Goal: Task Accomplishment & Management: Use online tool/utility

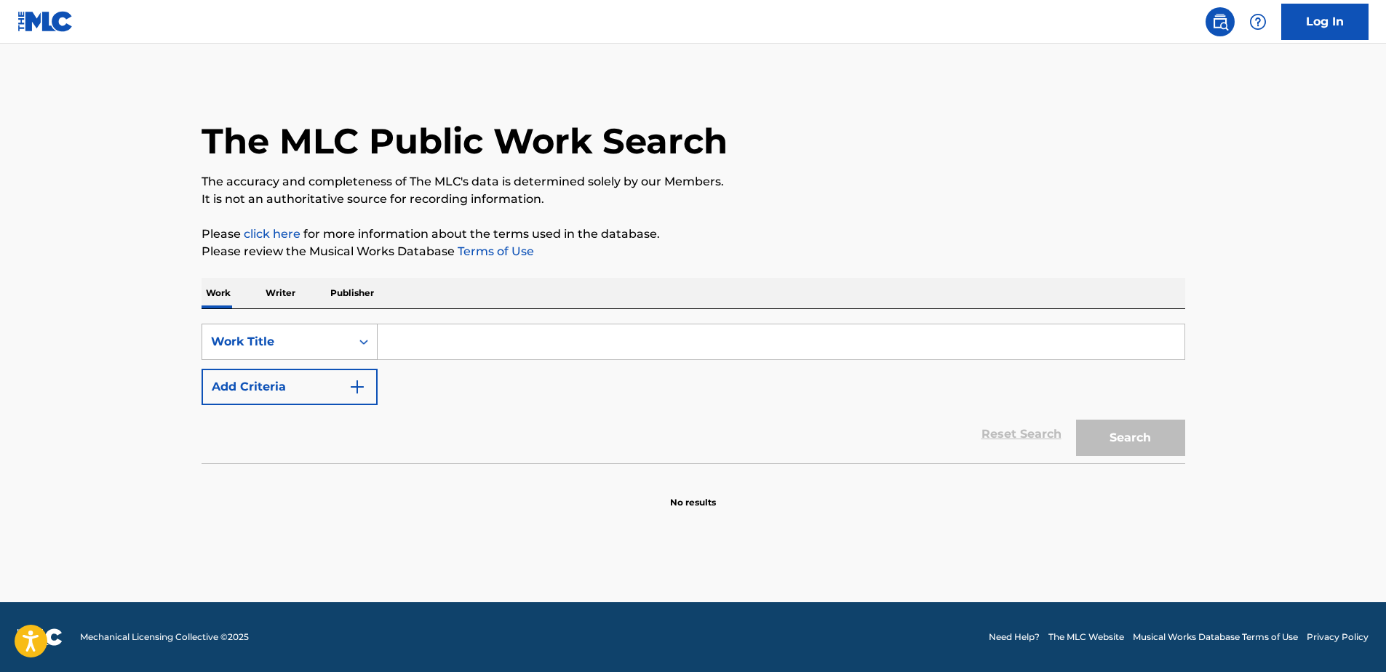
click at [329, 332] on div "Work Title" at bounding box center [276, 342] width 148 height 28
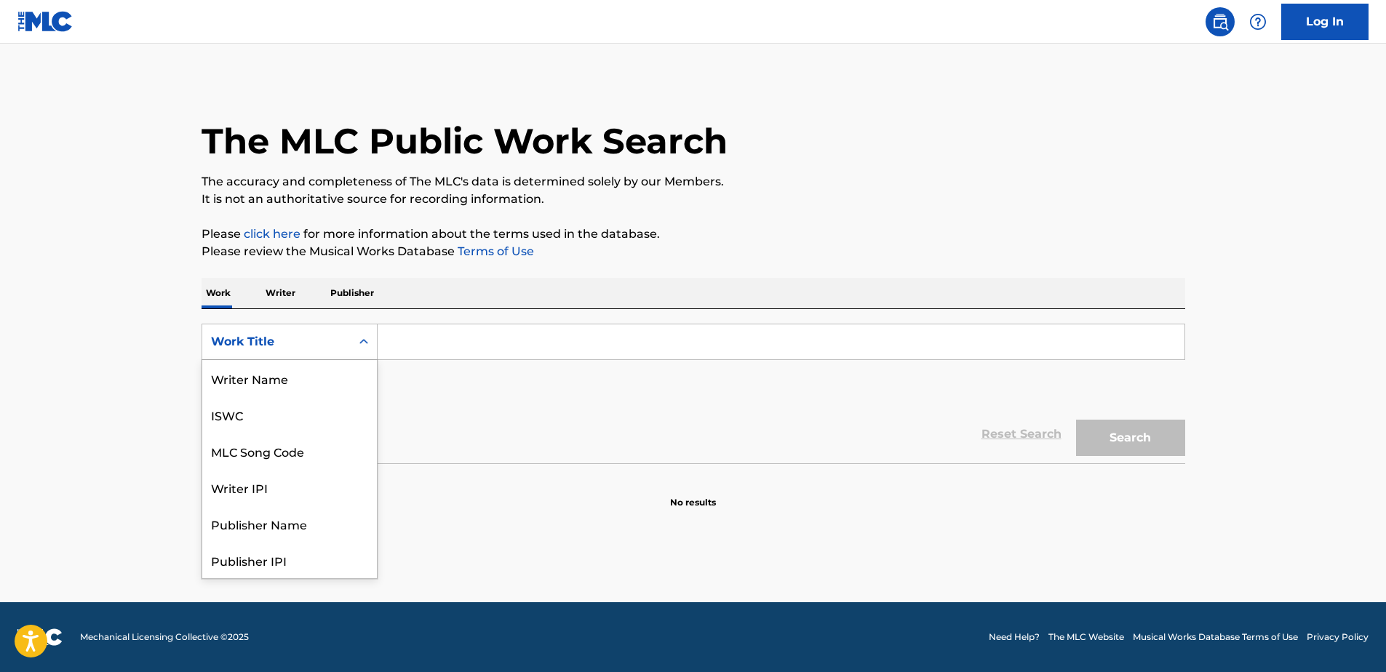
scroll to position [73, 0]
click at [471, 347] on input "Search Form" at bounding box center [780, 341] width 807 height 35
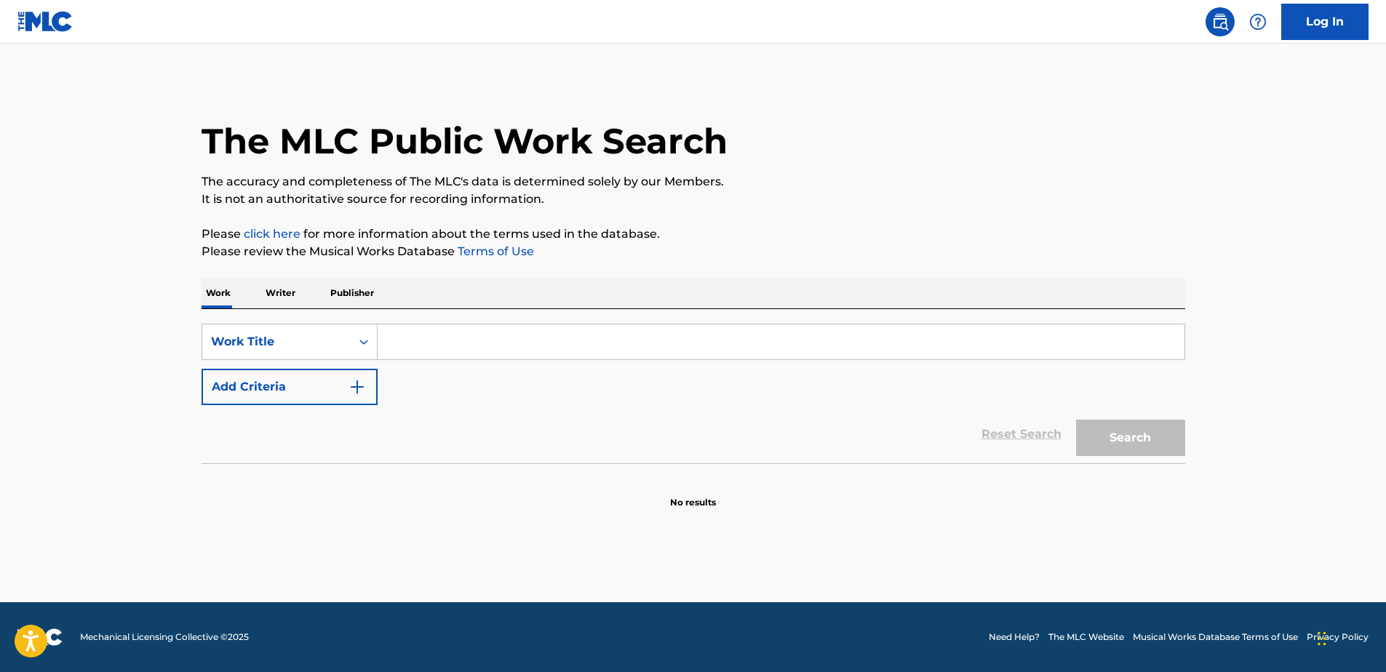
click at [1341, 16] on link "Log In" at bounding box center [1324, 22] width 87 height 36
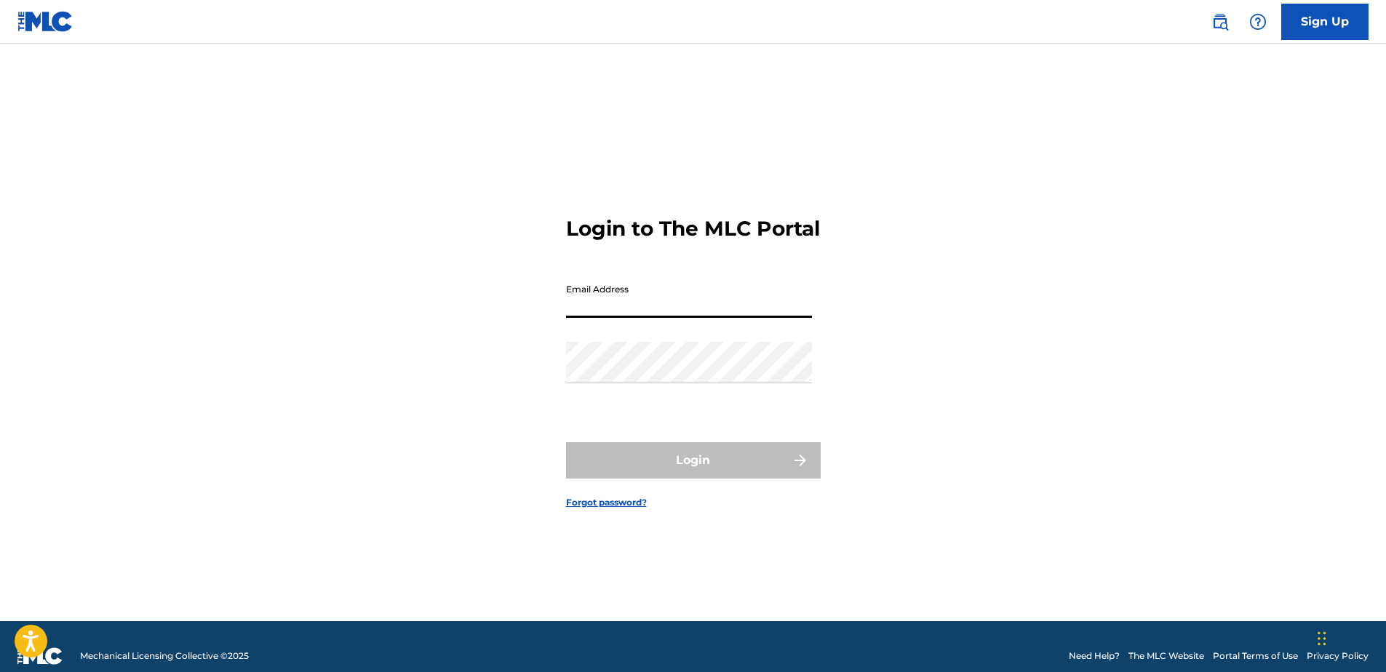
click at [724, 317] on input "Email Address" at bounding box center [689, 296] width 246 height 41
type input "[PERSON_NAME][EMAIL_ADDRESS][PERSON_NAME][DOMAIN_NAME]"
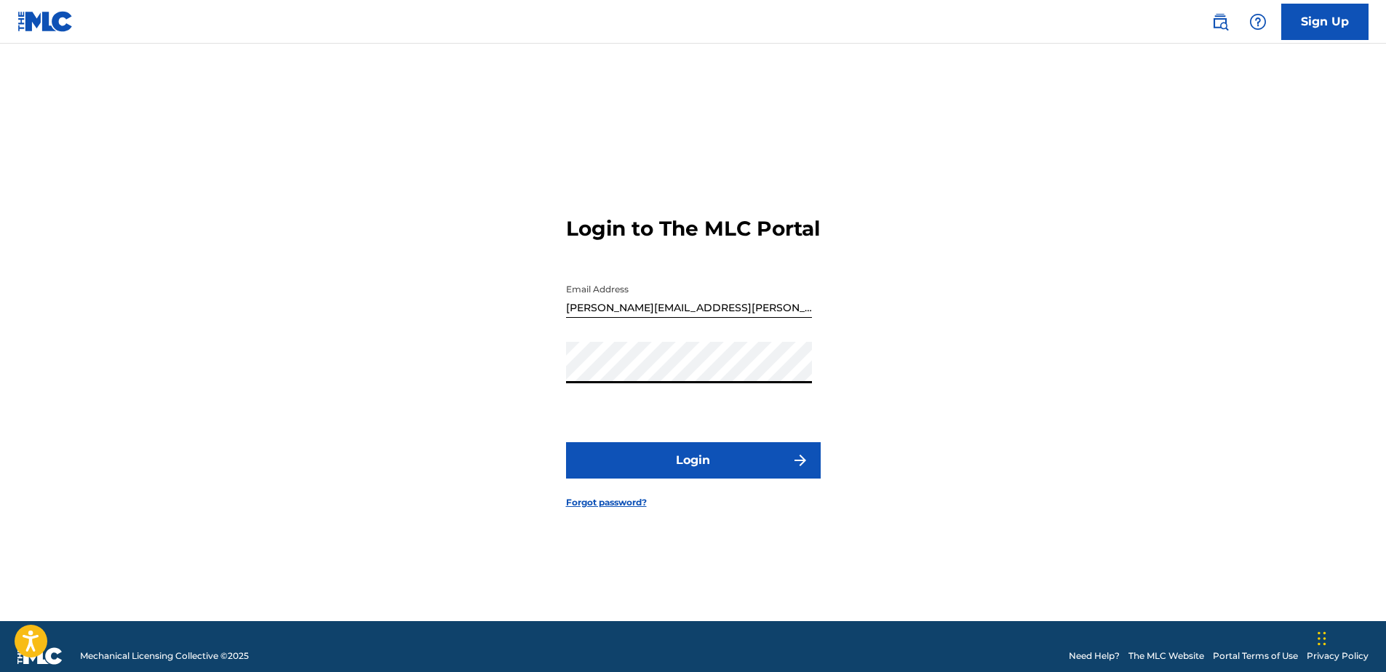
click at [716, 453] on form "Login to The MLC Portal Email Address [PERSON_NAME][EMAIL_ADDRESS][PERSON_NAME]…" at bounding box center [693, 350] width 255 height 541
click at [710, 466] on button "Login" at bounding box center [693, 460] width 255 height 36
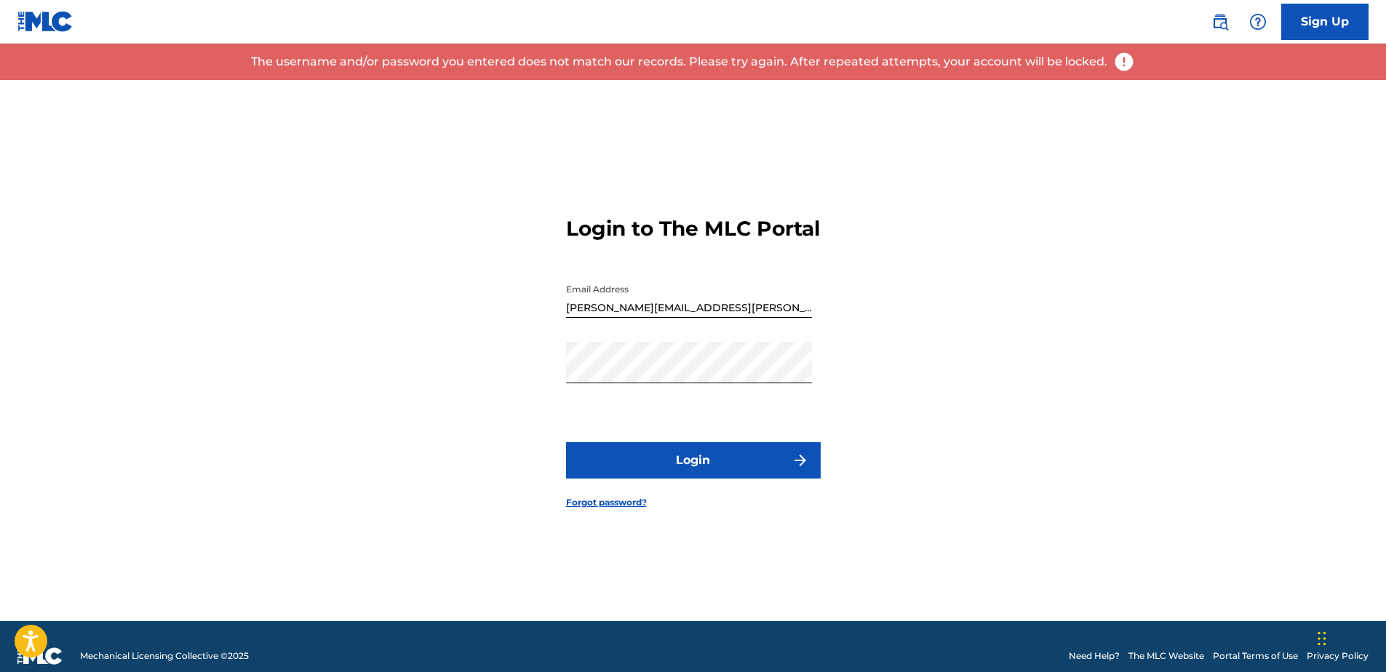
click at [745, 316] on input "[PERSON_NAME][EMAIL_ADDRESS][PERSON_NAME][DOMAIN_NAME]" at bounding box center [689, 296] width 246 height 41
drag, startPoint x: 745, startPoint y: 316, endPoint x: 499, endPoint y: 273, distance: 249.6
click at [499, 273] on div "Login to The MLC Portal Email Address [PERSON_NAME][EMAIL_ADDRESS][PERSON_NAME]…" at bounding box center [693, 350] width 1018 height 541
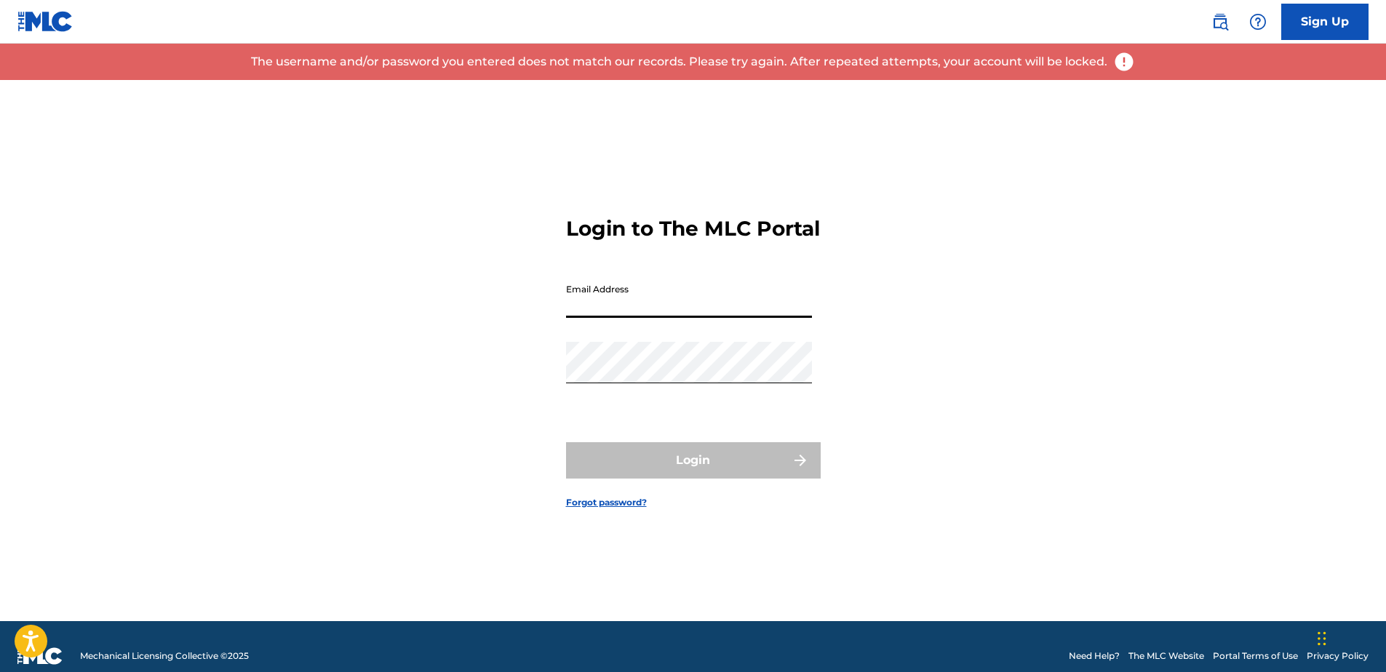
click at [650, 318] on input "Email Address" at bounding box center [689, 296] width 246 height 41
type input "[PERSON_NAME][EMAIL_ADDRESS][PERSON_NAME][DOMAIN_NAME]"
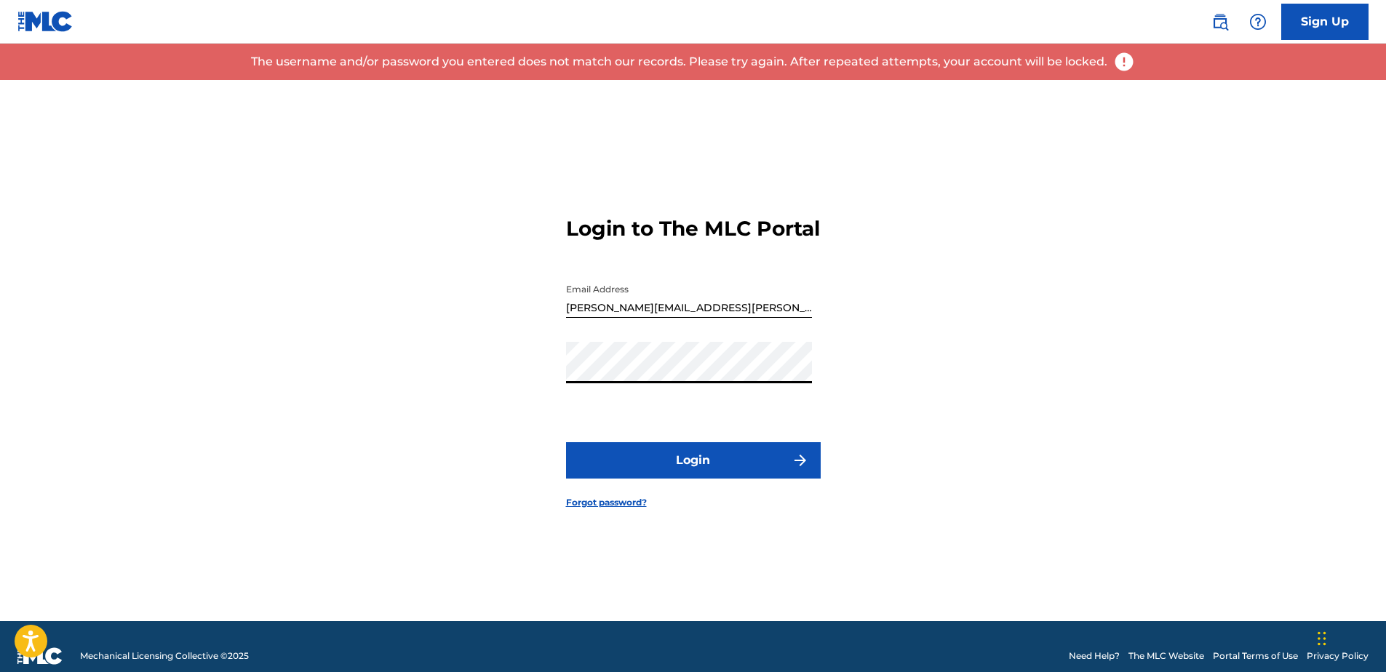
click at [531, 382] on div "Login to The MLC Portal Email Address [PERSON_NAME][EMAIL_ADDRESS][PERSON_NAME]…" at bounding box center [693, 350] width 1018 height 541
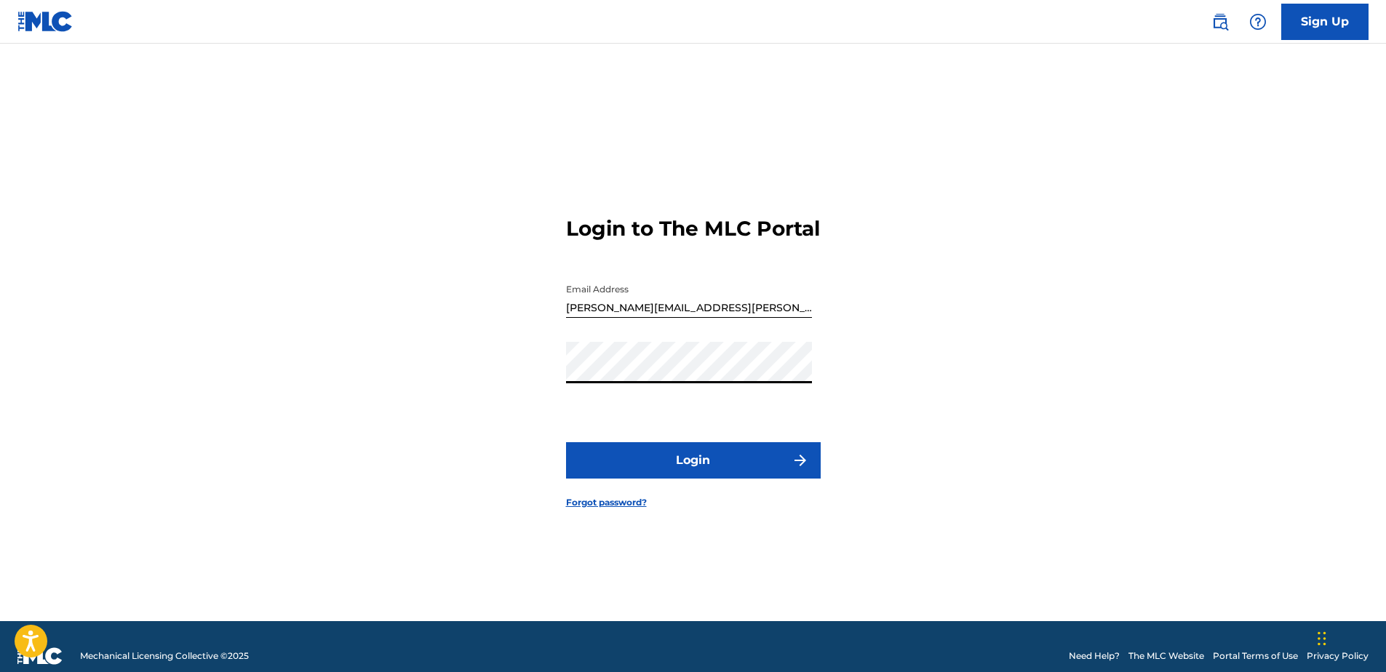
click at [686, 462] on button "Login" at bounding box center [693, 460] width 255 height 36
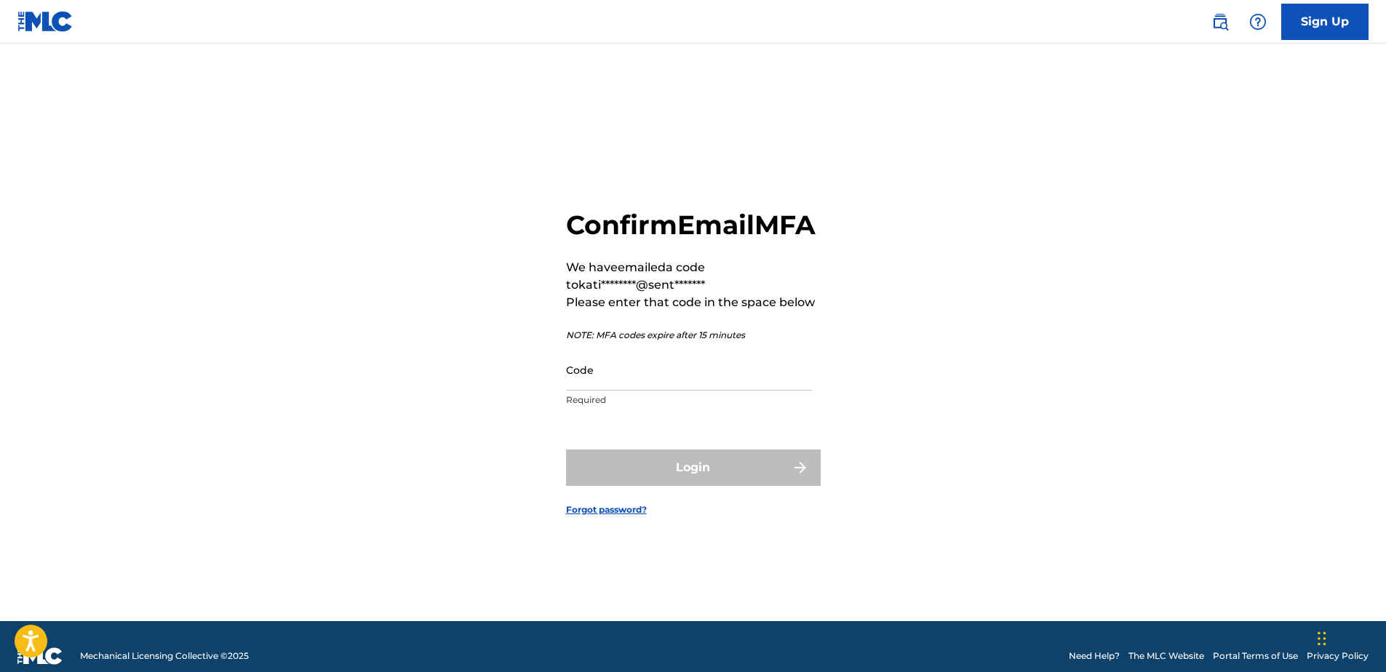
click at [596, 386] on input "Code" at bounding box center [689, 369] width 246 height 41
click at [652, 391] on input "Code" at bounding box center [689, 369] width 246 height 41
paste input "814294"
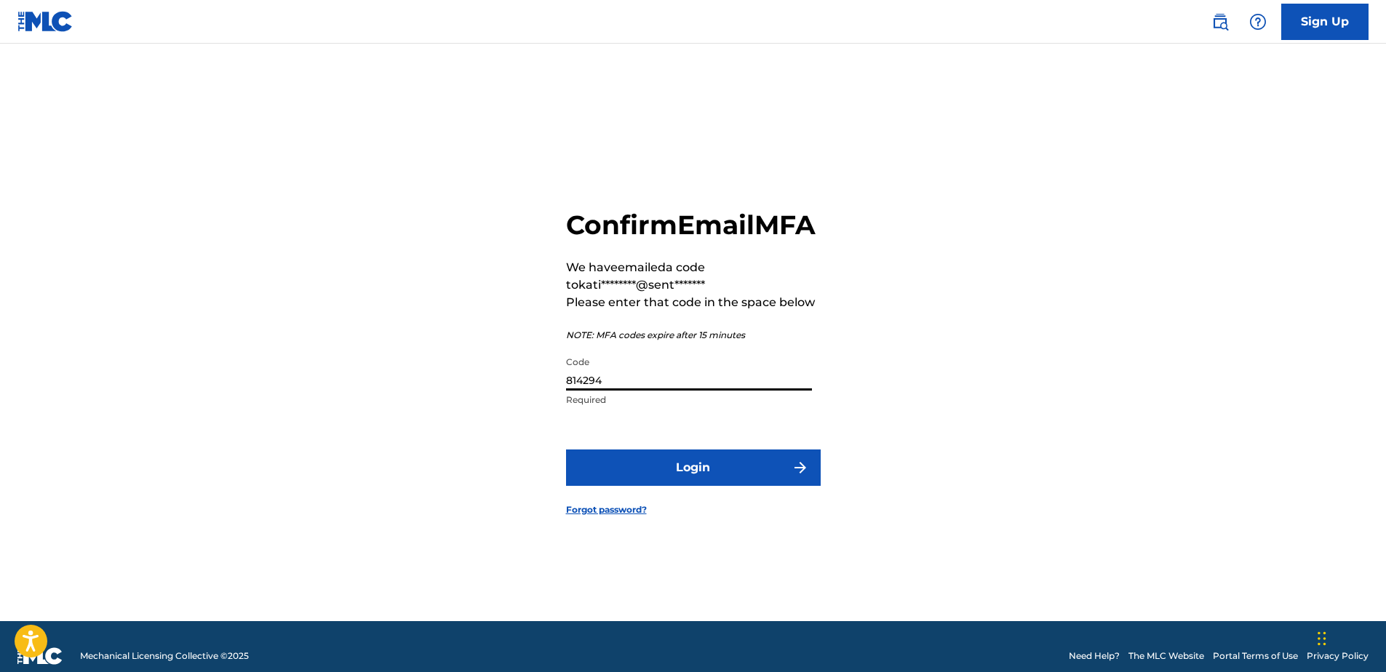
type input "814294"
click at [724, 479] on button "Login" at bounding box center [693, 468] width 255 height 36
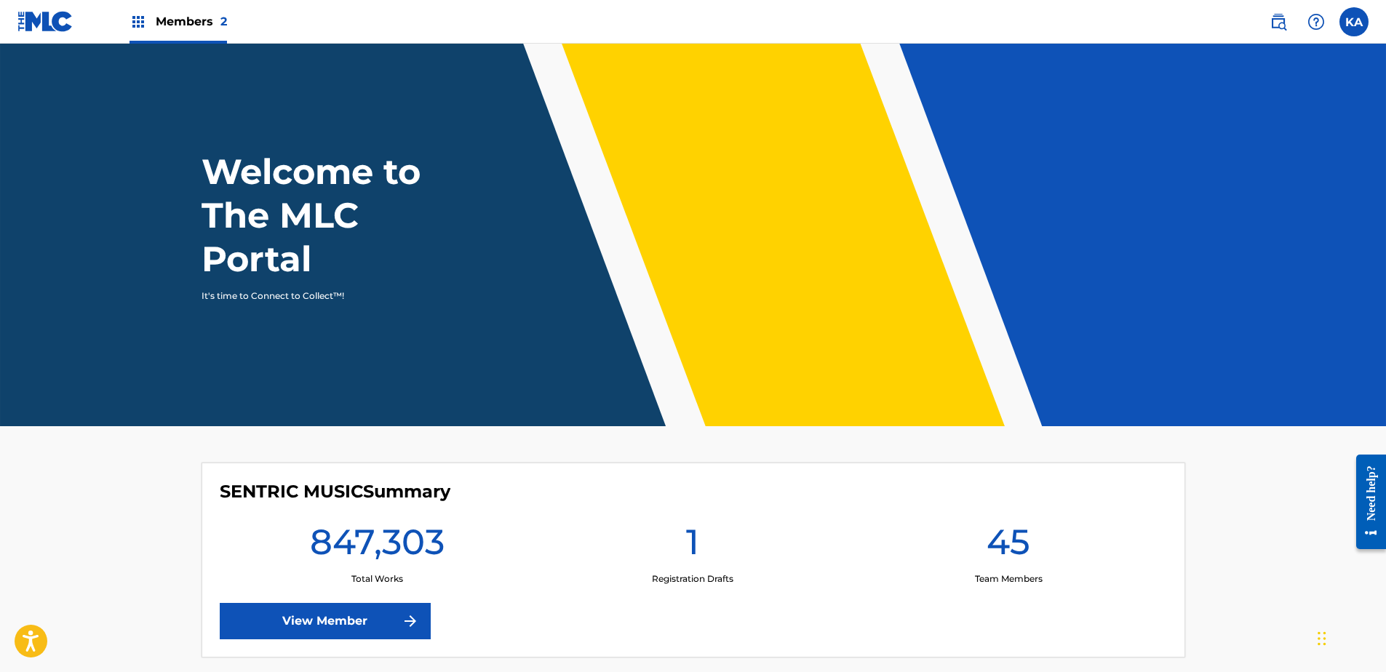
click at [189, 10] on div "Members 2" at bounding box center [177, 21] width 97 height 43
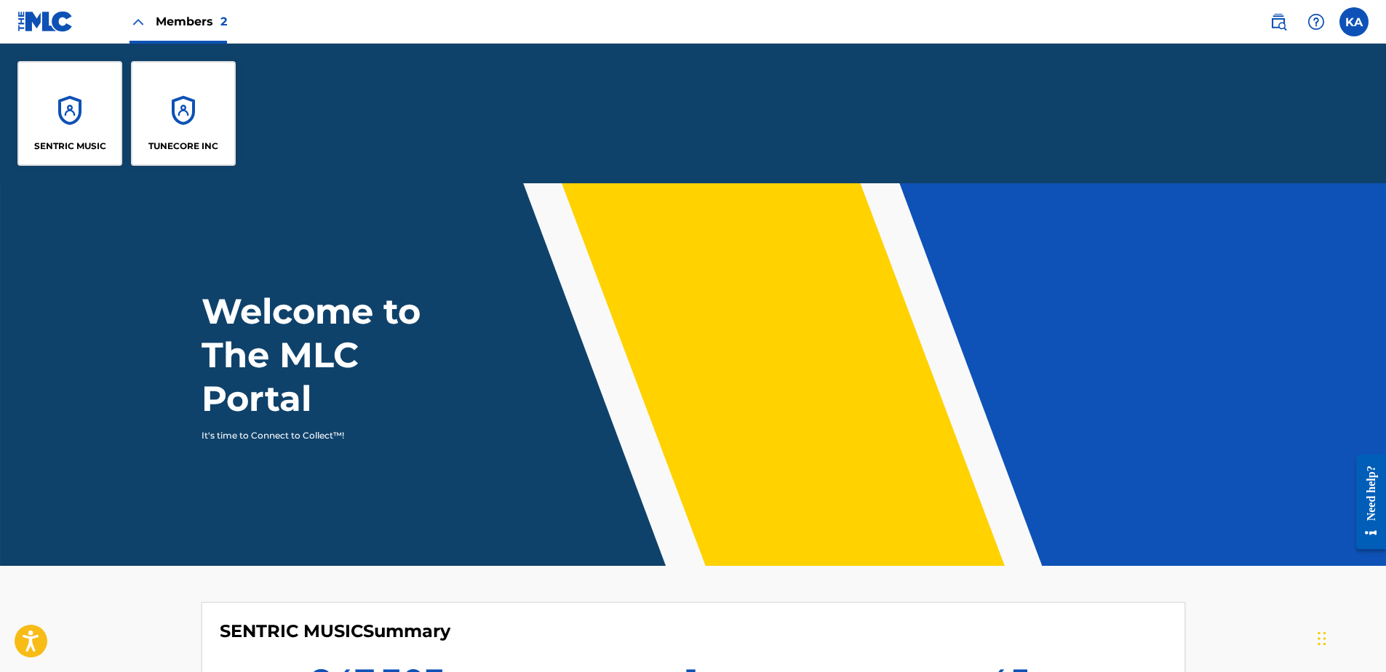
click at [217, 104] on div "TUNECORE INC" at bounding box center [183, 113] width 105 height 105
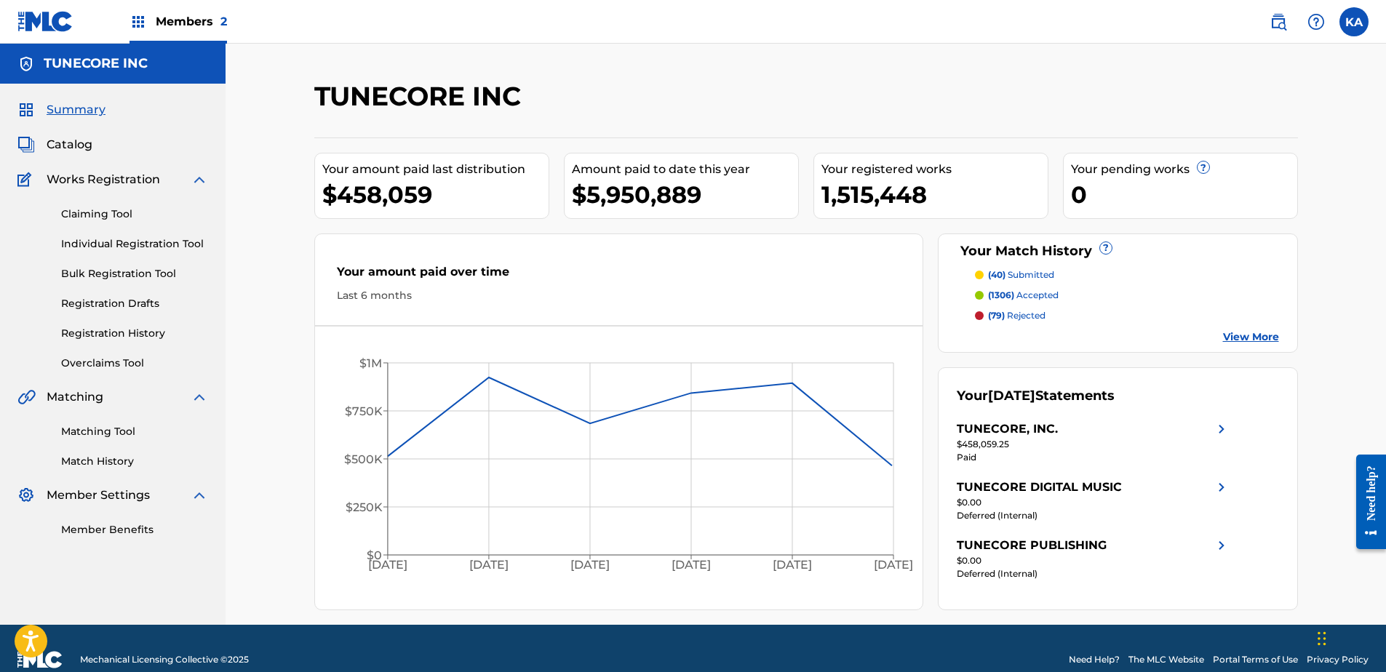
click at [88, 361] on link "Overclaims Tool" at bounding box center [134, 363] width 147 height 15
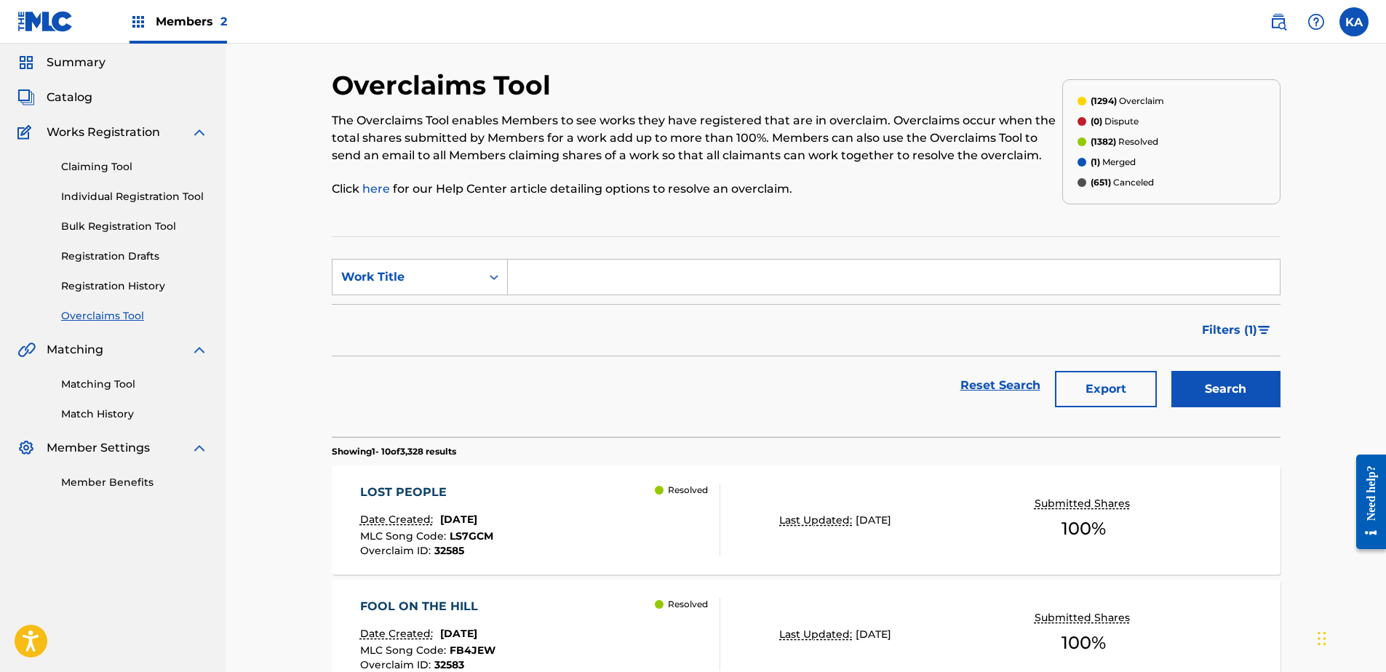
scroll to position [73, 0]
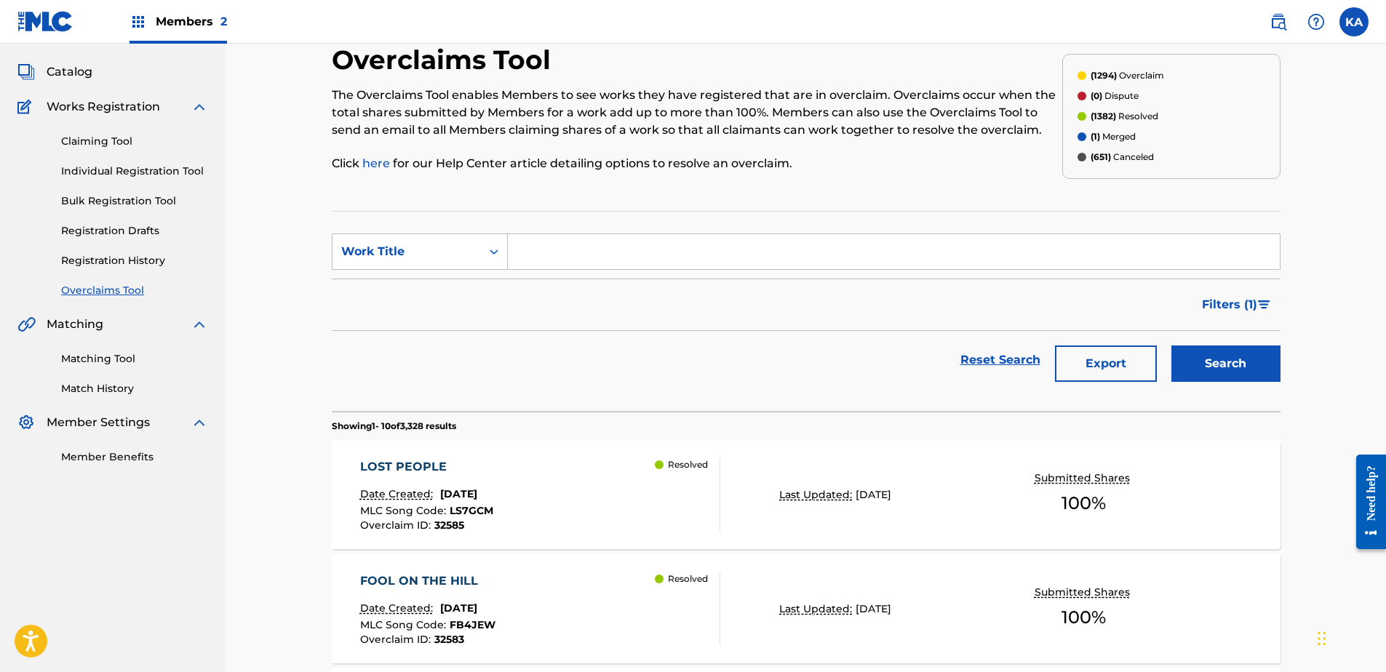
click at [658, 252] on input "Search Form" at bounding box center [894, 251] width 772 height 35
drag, startPoint x: 661, startPoint y: 252, endPoint x: 421, endPoint y: 246, distance: 240.1
click at [421, 246] on div "Work Title" at bounding box center [406, 251] width 131 height 17
click at [447, 295] on div "MLC Song Code" at bounding box center [419, 288] width 175 height 36
drag, startPoint x: 537, startPoint y: 241, endPoint x: 546, endPoint y: 232, distance: 12.9
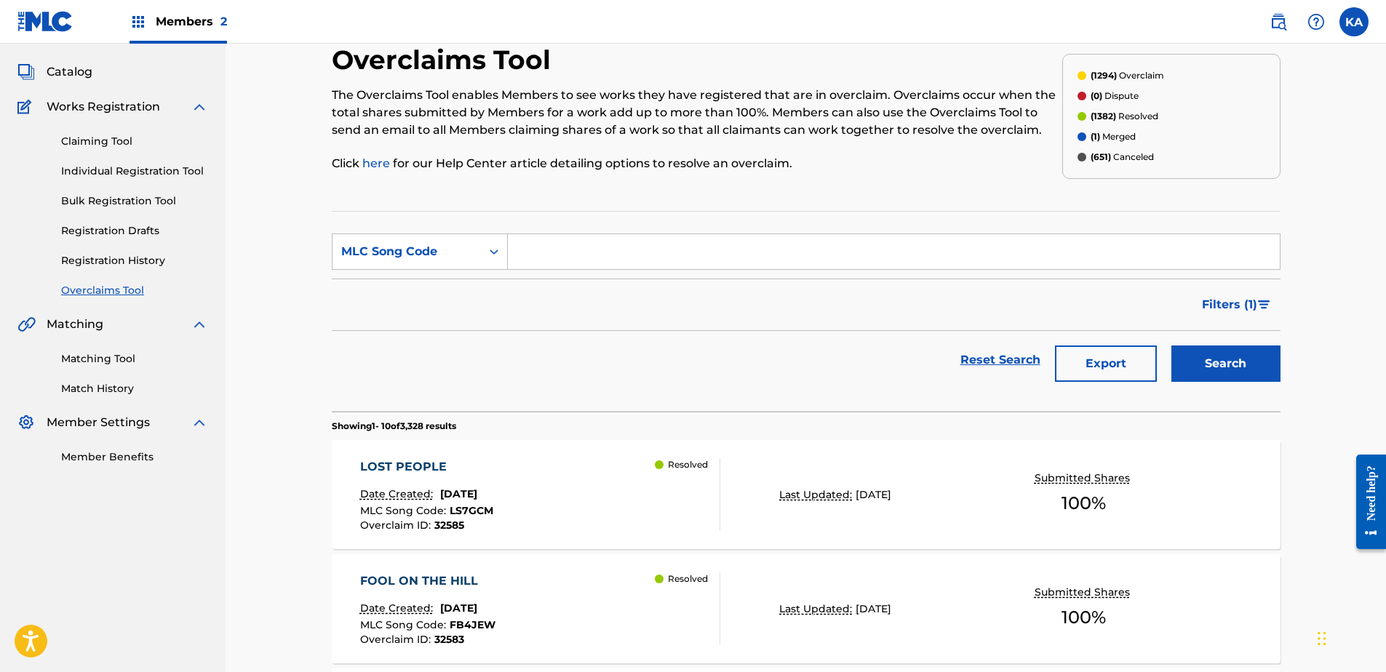
click at [538, 241] on input "Search Form" at bounding box center [894, 251] width 772 height 35
drag, startPoint x: 546, startPoint y: 232, endPoint x: 840, endPoint y: 263, distance: 295.4
click at [840, 263] on input "Search Form" at bounding box center [894, 251] width 772 height 35
click at [820, 255] on input "Search Form" at bounding box center [894, 251] width 772 height 35
paste input "W54Y4E"
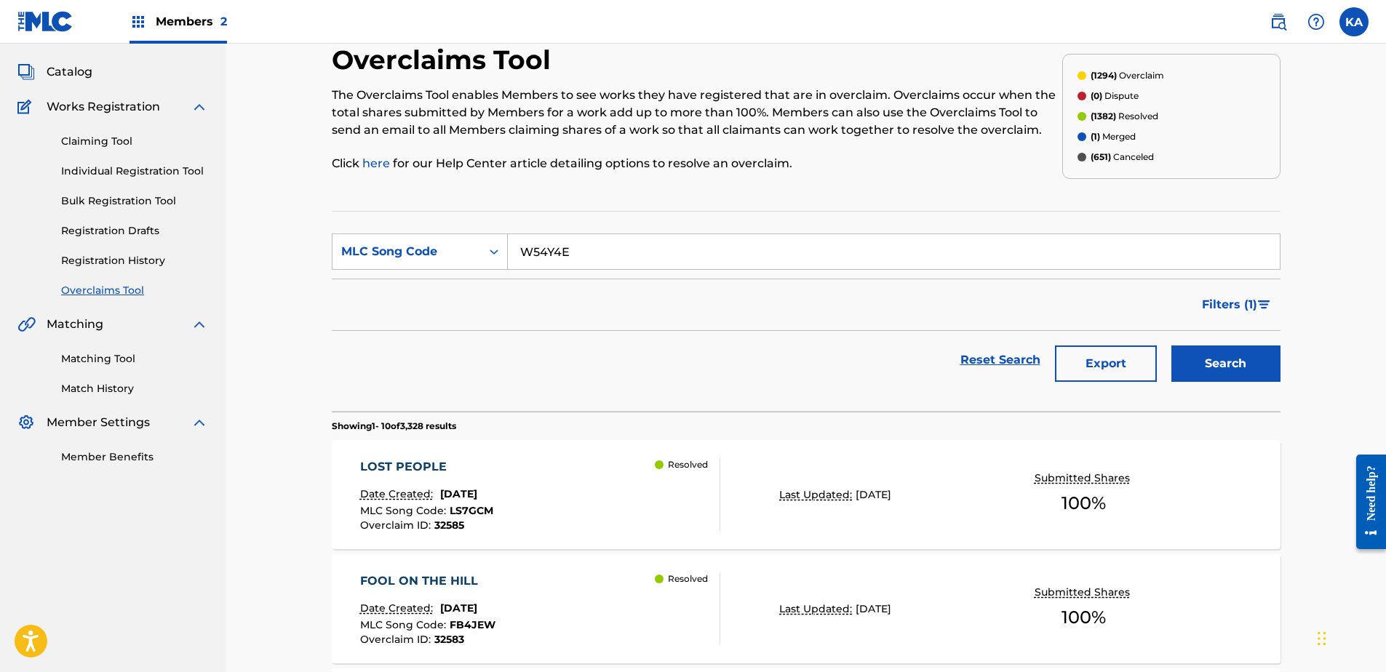
type input "W54Y4E"
click at [1200, 369] on button "Search" at bounding box center [1225, 363] width 109 height 36
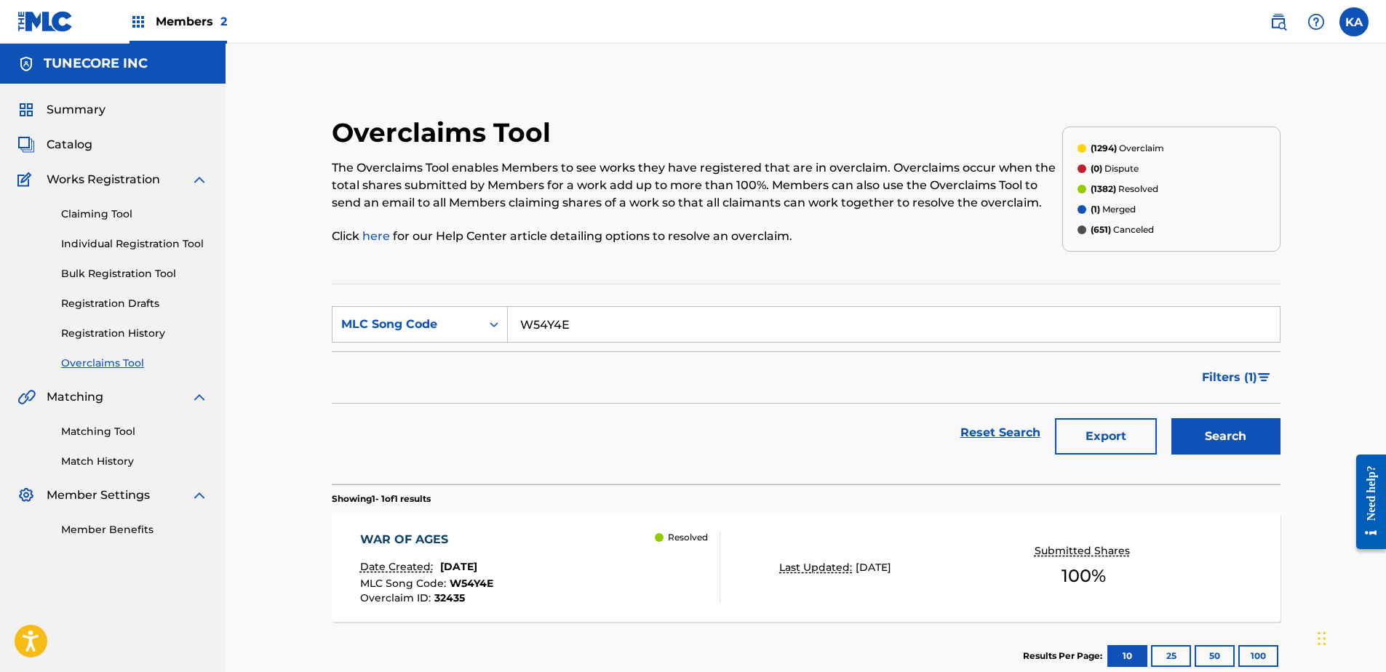
click at [792, 532] on div "WAR OF AGES Date Created: [DATE] MLC Song Code : W54Y4E Overclaim ID : 32435 Re…" at bounding box center [806, 567] width 948 height 109
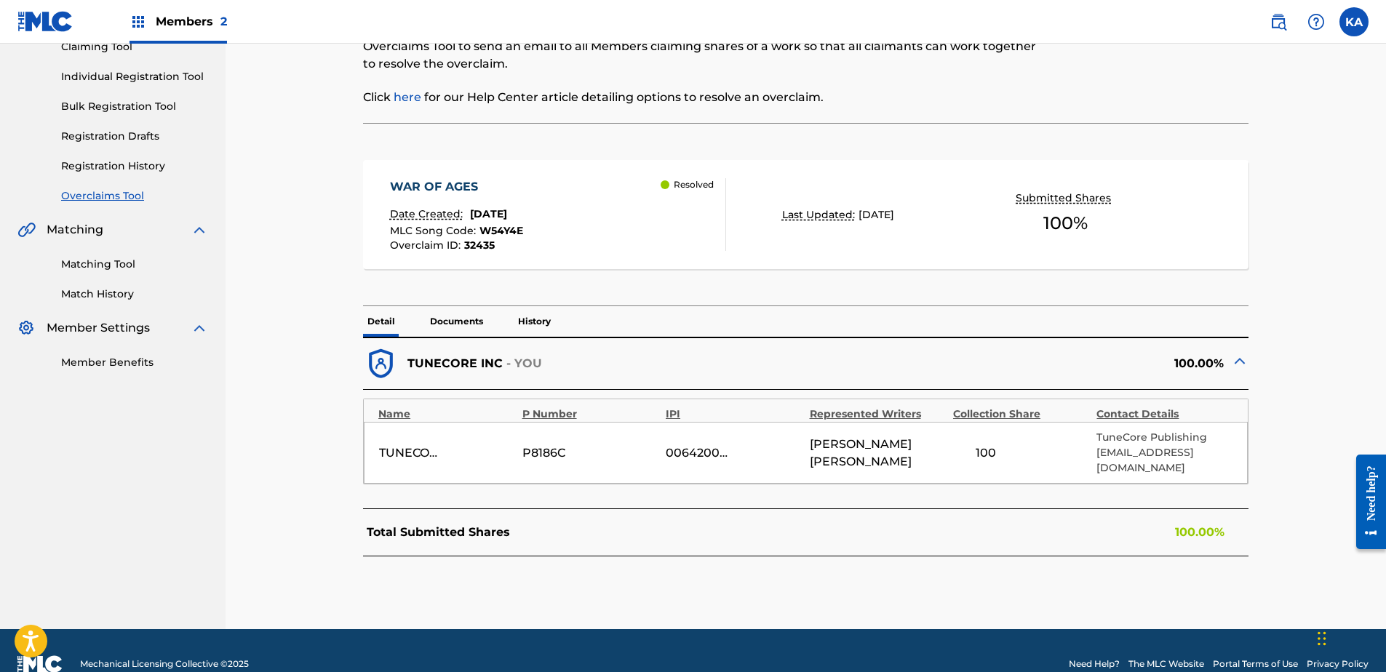
scroll to position [179, 0]
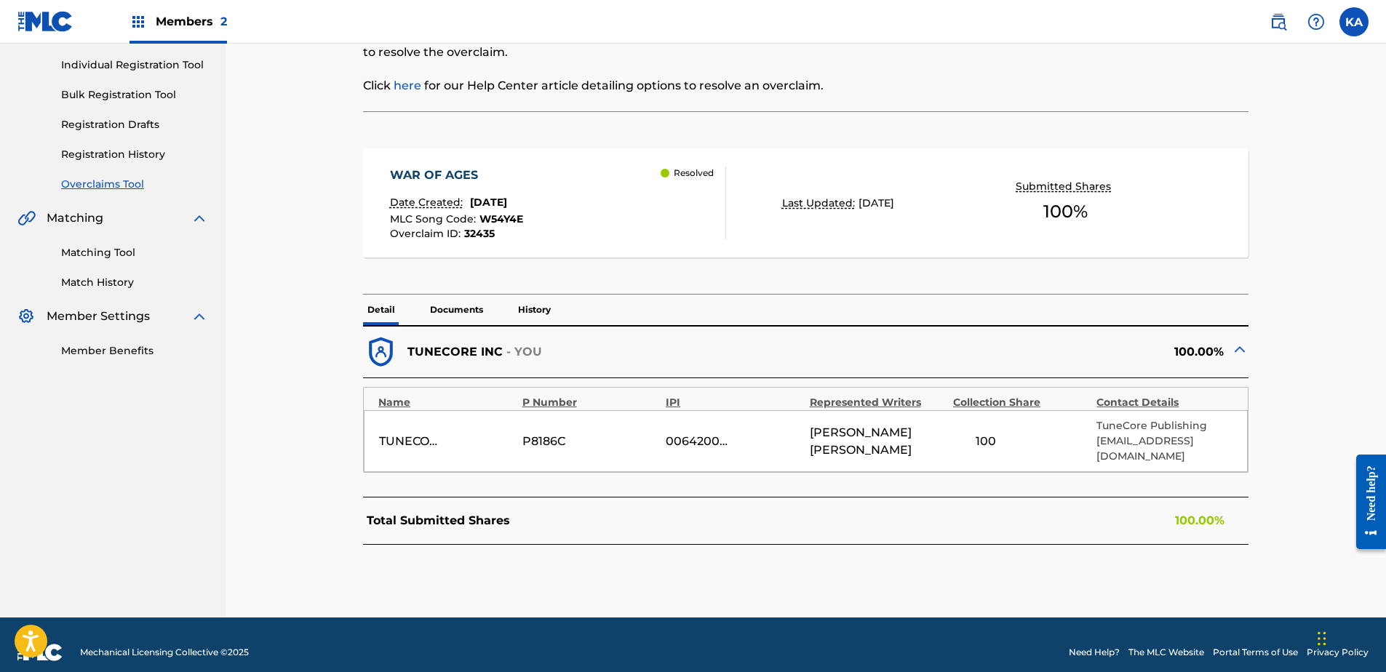
drag, startPoint x: 452, startPoint y: 308, endPoint x: 454, endPoint y: 300, distance: 7.4
click at [453, 306] on p "Documents" at bounding box center [457, 310] width 62 height 31
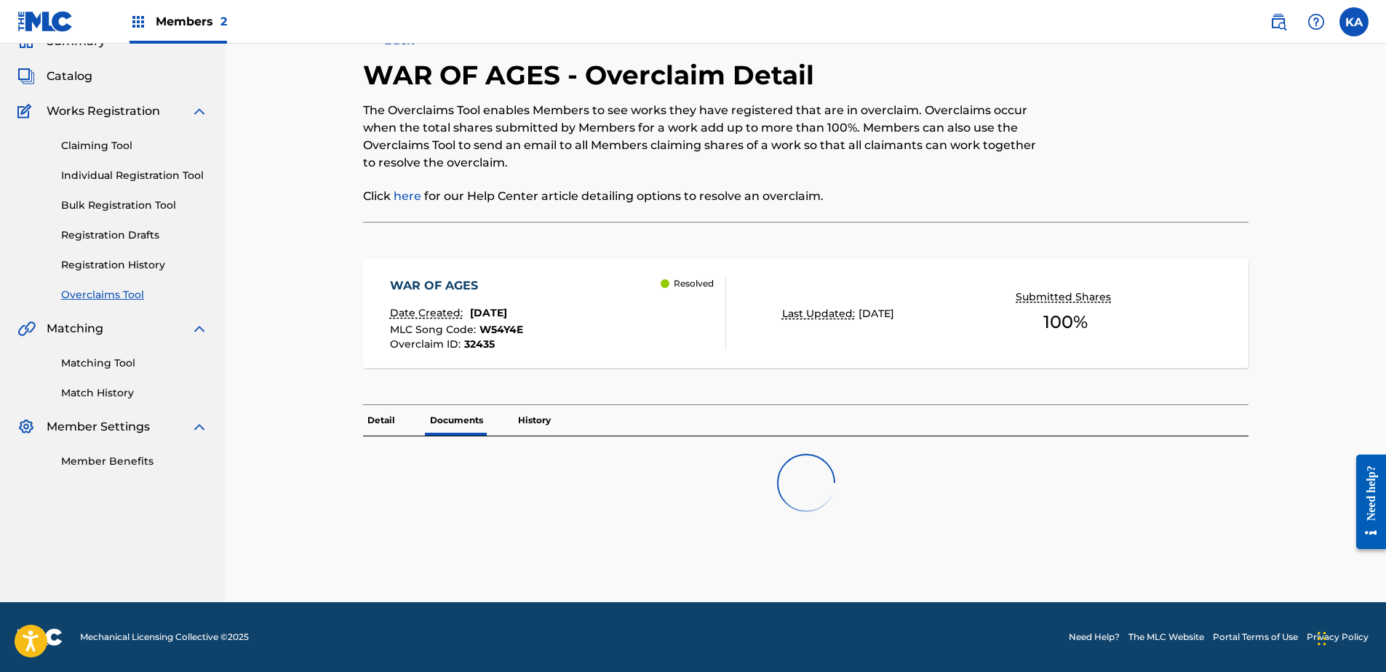
scroll to position [113, 0]
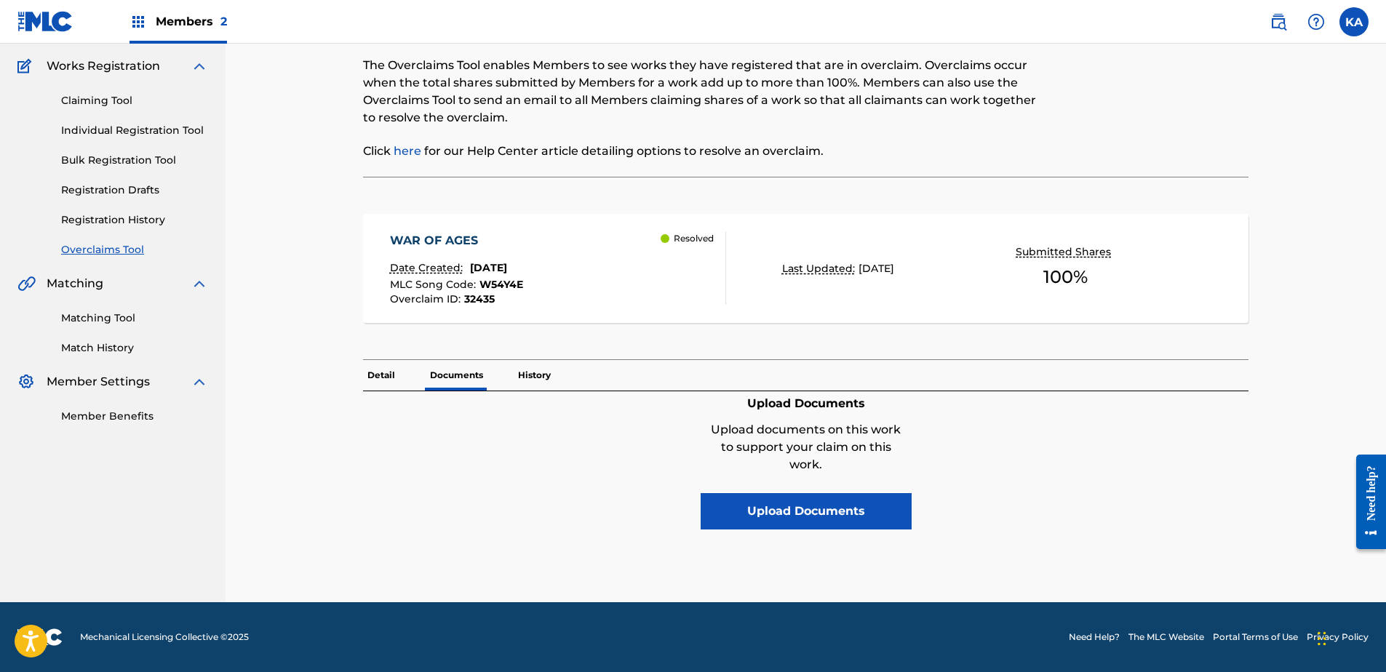
click at [377, 378] on p "Detail" at bounding box center [381, 375] width 36 height 31
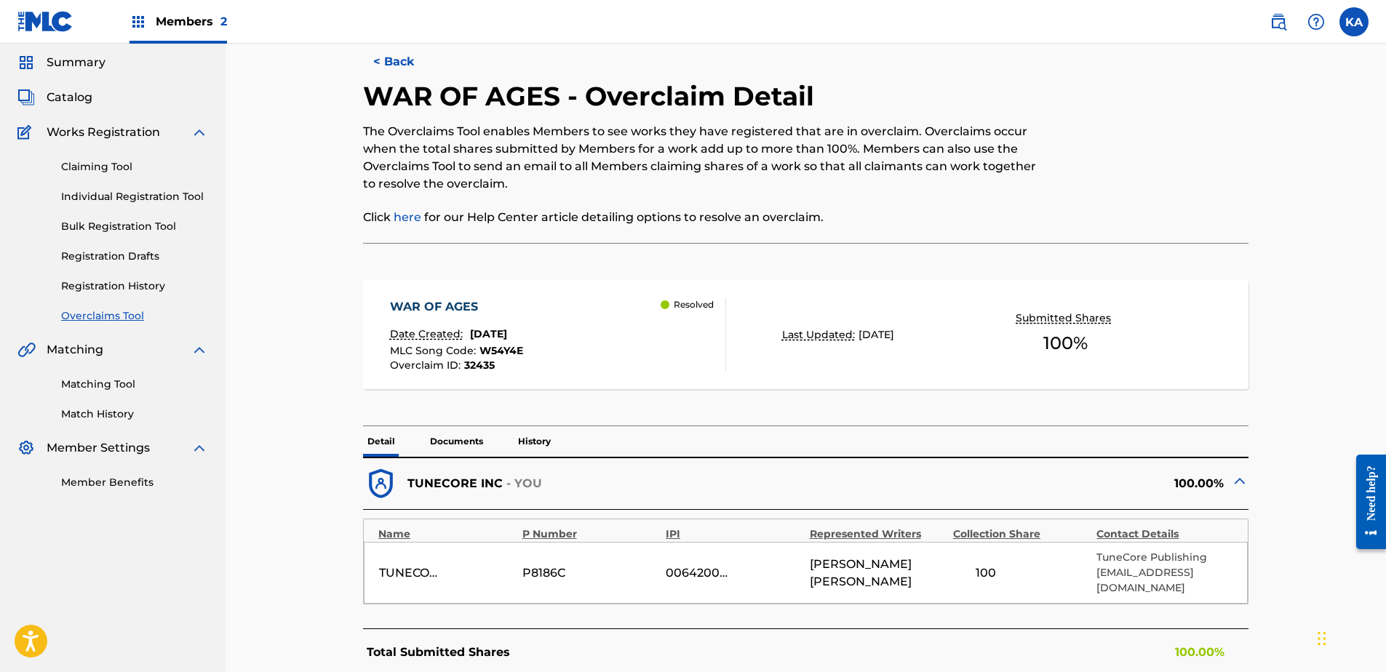
scroll to position [73, 0]
